Goal: Use online tool/utility

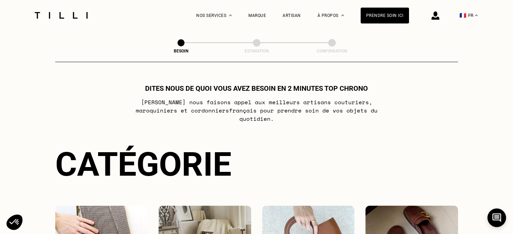
scroll to position [146, 0]
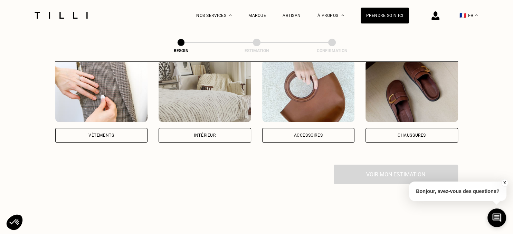
click at [203, 131] on div "Intérieur" at bounding box center [205, 135] width 93 height 15
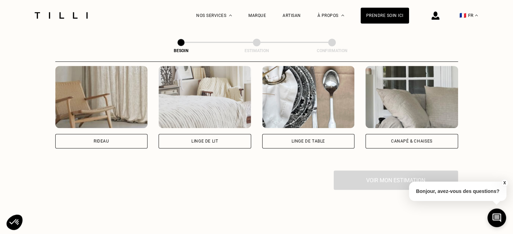
scroll to position [334, 0]
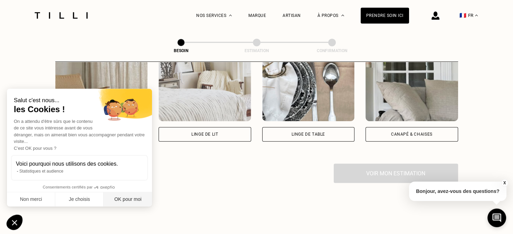
click at [129, 201] on button "OK pour moi" at bounding box center [128, 199] width 48 height 15
checkbox input "true"
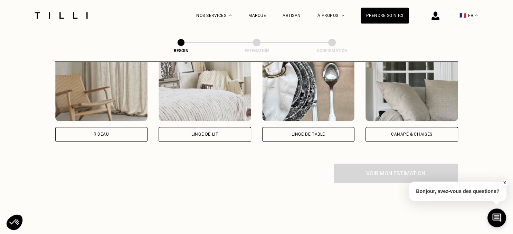
click at [96, 132] on div "Rideau" at bounding box center [102, 134] width 16 height 4
select select "FR"
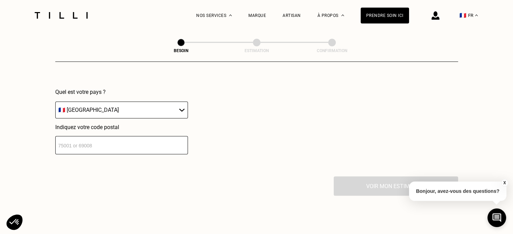
scroll to position [523, 0]
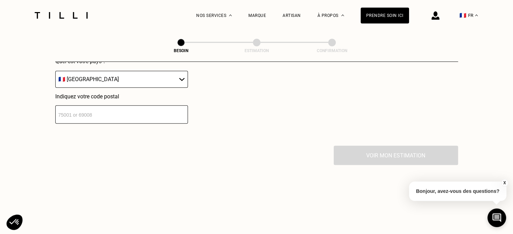
click at [120, 114] on input "number" at bounding box center [121, 114] width 133 height 18
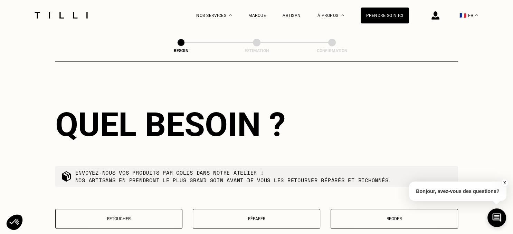
scroll to position [586, 0]
type input "42600"
click at [116, 216] on p "Retoucher" at bounding box center [119, 218] width 120 height 5
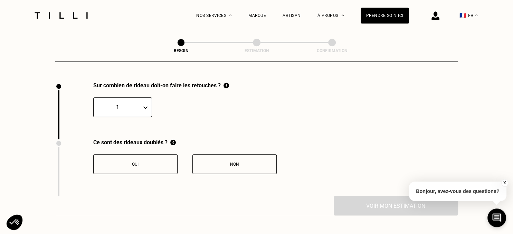
scroll to position [763, 0]
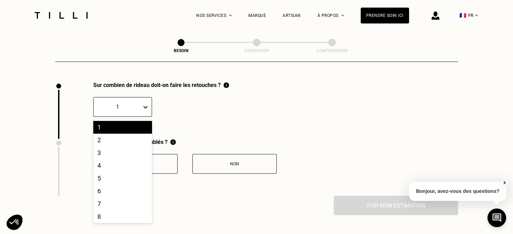
click at [144, 104] on icon at bounding box center [145, 107] width 7 height 7
click at [102, 136] on div "2" at bounding box center [122, 140] width 59 height 13
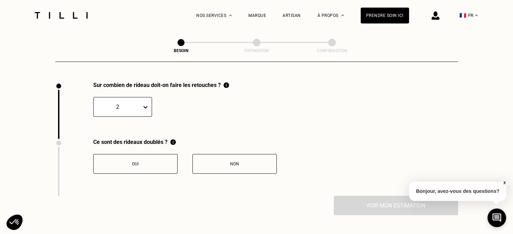
click at [234, 164] on button "Non" at bounding box center [234, 164] width 84 height 20
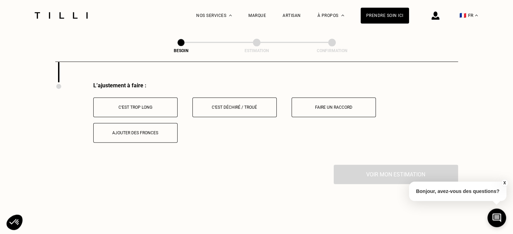
scroll to position [877, 0]
click at [124, 104] on div "C‘est trop long" at bounding box center [135, 106] width 77 height 5
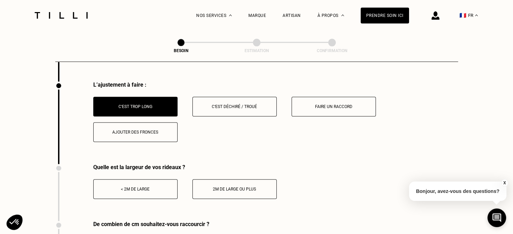
click at [124, 189] on button "< 2m de large" at bounding box center [135, 189] width 84 height 20
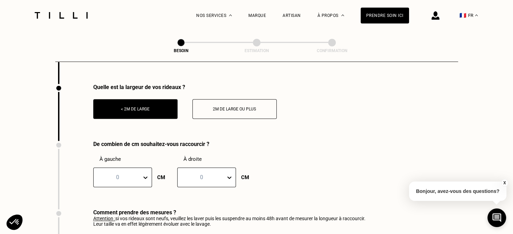
scroll to position [1023, 0]
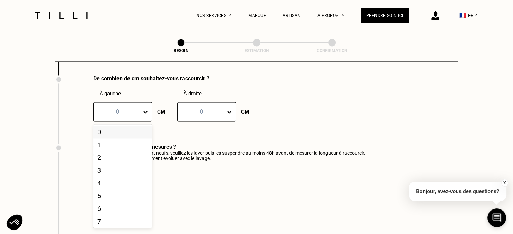
click at [118, 108] on div at bounding box center [117, 112] width 41 height 8
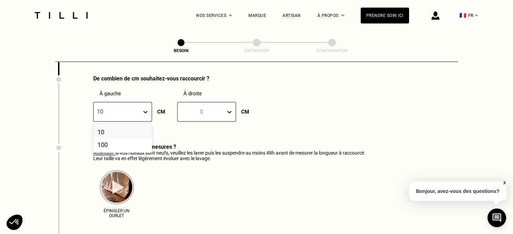
type input "10"
click at [190, 108] on div at bounding box center [201, 112] width 41 height 8
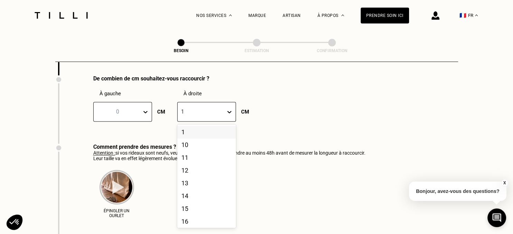
type input "10"
click at [186, 132] on div "10" at bounding box center [206, 132] width 59 height 13
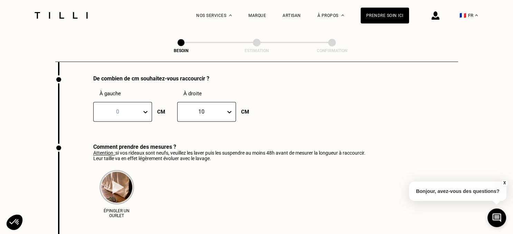
click at [144, 108] on icon at bounding box center [145, 111] width 7 height 7
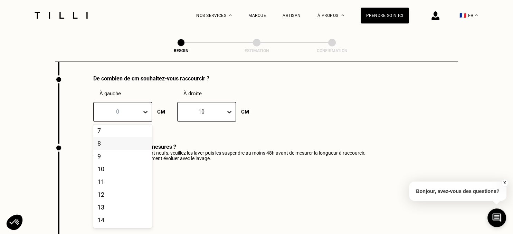
scroll to position [89, 0]
click at [104, 172] on div "10" at bounding box center [122, 170] width 59 height 13
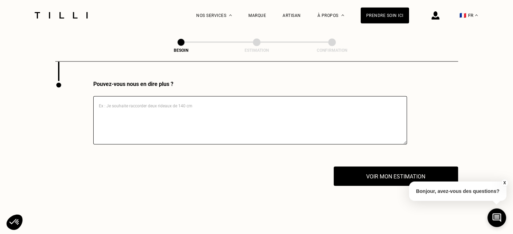
scroll to position [1206, 0]
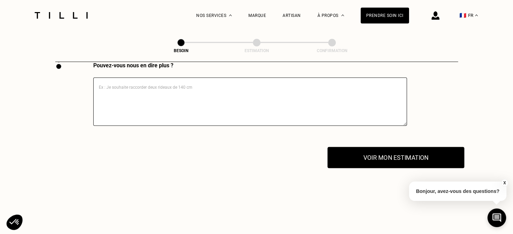
click at [384, 155] on button "Voir mon estimation" at bounding box center [395, 157] width 137 height 21
